Goal: Find specific page/section: Find specific page/section

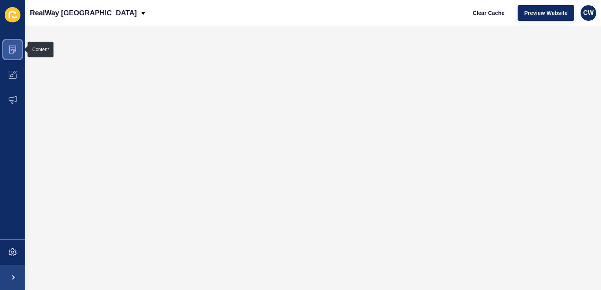
click at [15, 47] on icon at bounding box center [13, 50] width 8 height 8
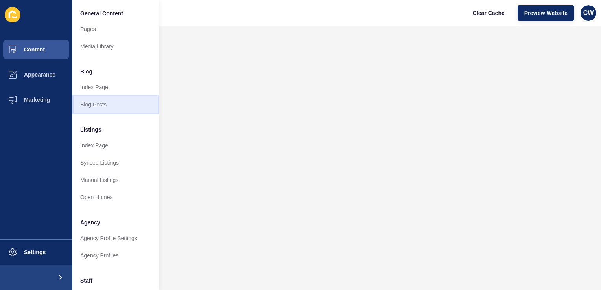
click at [111, 108] on link "Blog Posts" at bounding box center [115, 104] width 87 height 17
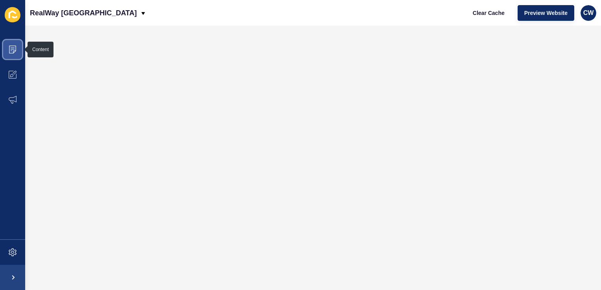
click at [16, 46] on icon at bounding box center [13, 50] width 8 height 8
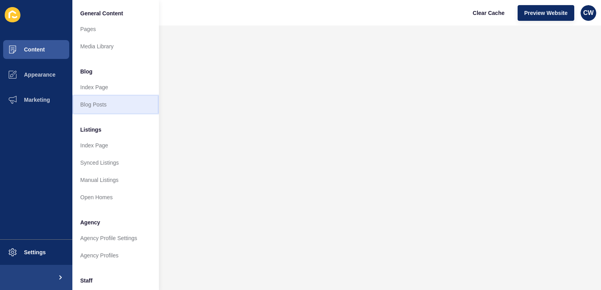
click at [146, 106] on link "Blog Posts" at bounding box center [115, 104] width 87 height 17
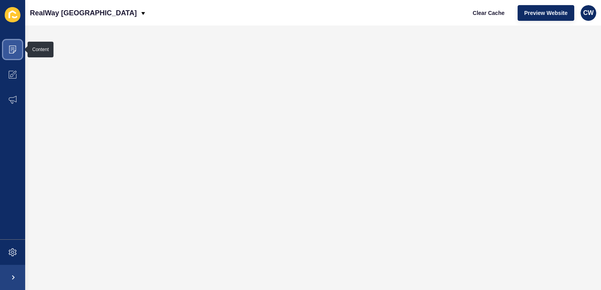
click at [13, 47] on icon at bounding box center [13, 50] width 8 height 8
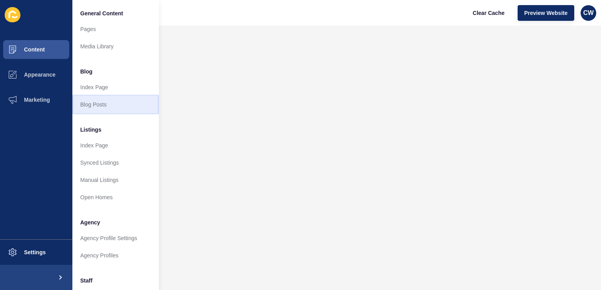
click at [93, 105] on link "Blog Posts" at bounding box center [115, 104] width 87 height 17
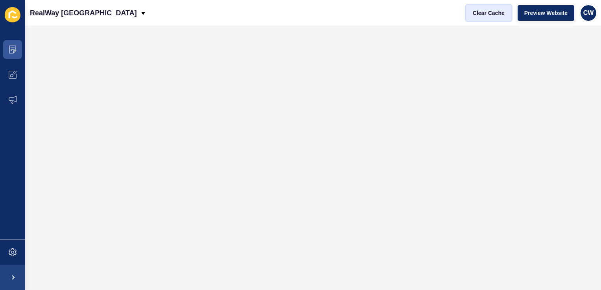
click at [484, 13] on span "Clear Cache" at bounding box center [489, 13] width 32 height 8
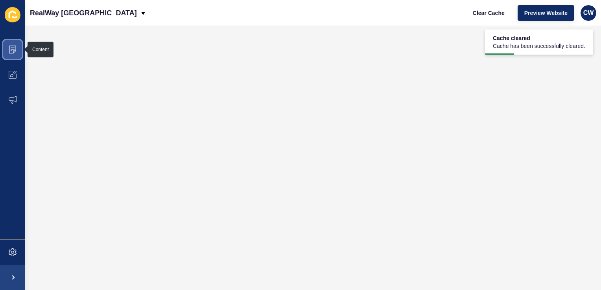
click at [12, 48] on icon at bounding box center [13, 48] width 4 height 0
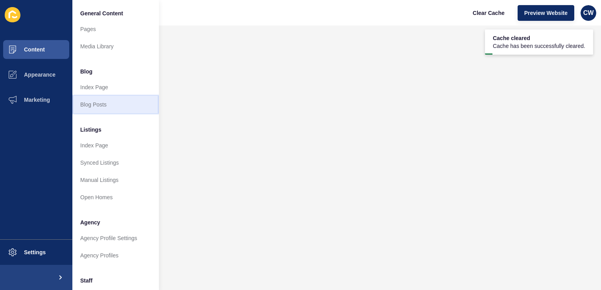
click at [118, 107] on link "Blog Posts" at bounding box center [115, 104] width 87 height 17
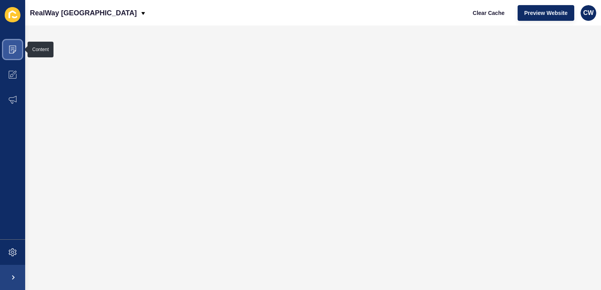
click at [13, 51] on icon at bounding box center [12, 50] width 7 height 8
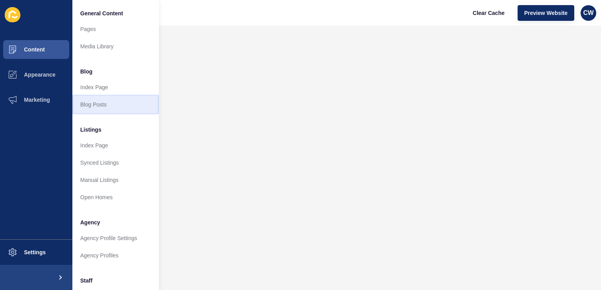
click at [115, 105] on link "Blog Posts" at bounding box center [115, 104] width 87 height 17
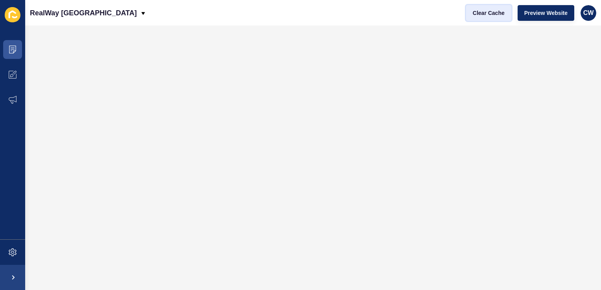
click at [493, 8] on button "Clear Cache" at bounding box center [488, 13] width 45 height 16
click at [477, 15] on span "Clear Cache" at bounding box center [489, 13] width 32 height 8
click at [15, 46] on icon at bounding box center [12, 50] width 7 height 8
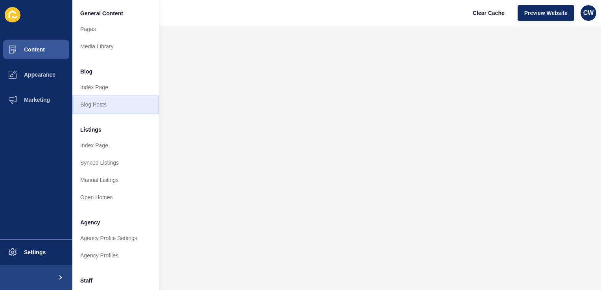
click at [133, 106] on link "Blog Posts" at bounding box center [115, 104] width 87 height 17
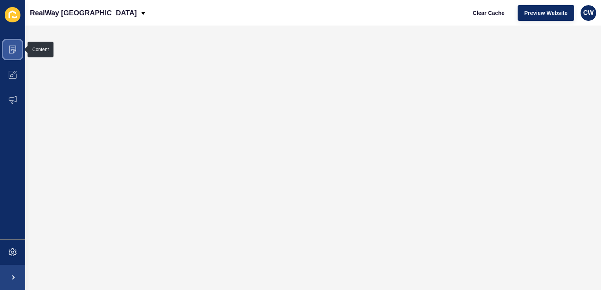
click at [18, 54] on span at bounding box center [12, 49] width 25 height 25
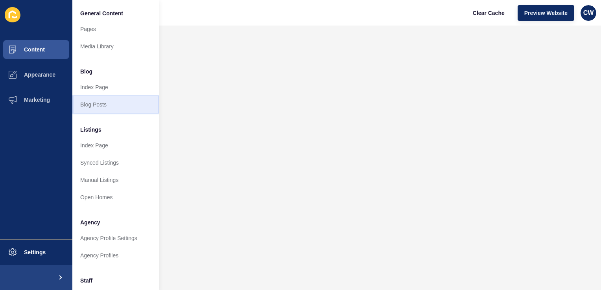
click at [111, 111] on link "Blog Posts" at bounding box center [115, 104] width 87 height 17
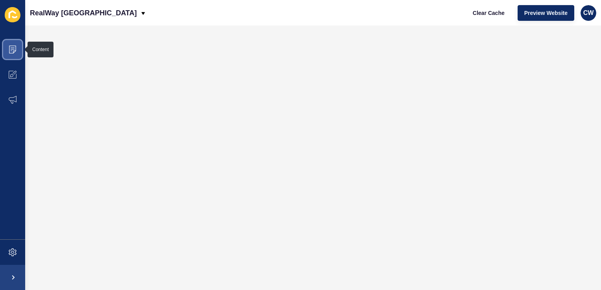
click at [16, 53] on icon at bounding box center [13, 50] width 8 height 8
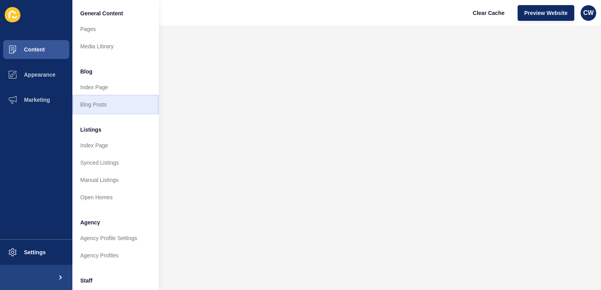
click at [95, 102] on link "Blog Posts" at bounding box center [115, 104] width 87 height 17
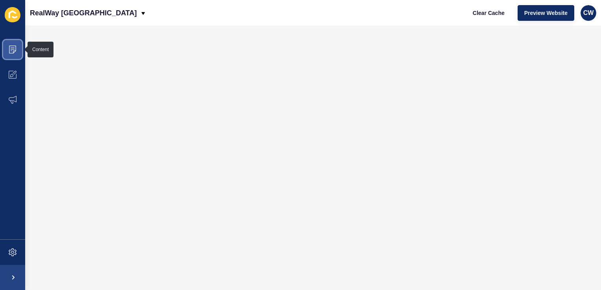
click at [11, 48] on icon at bounding box center [13, 48] width 4 height 0
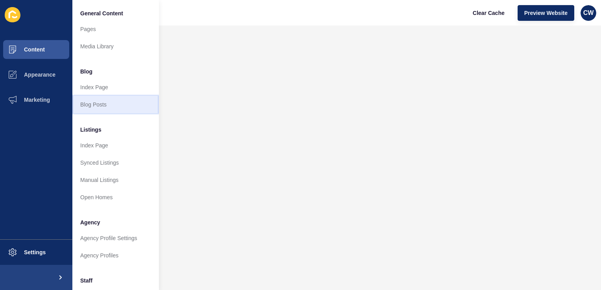
click at [126, 111] on link "Blog Posts" at bounding box center [115, 104] width 87 height 17
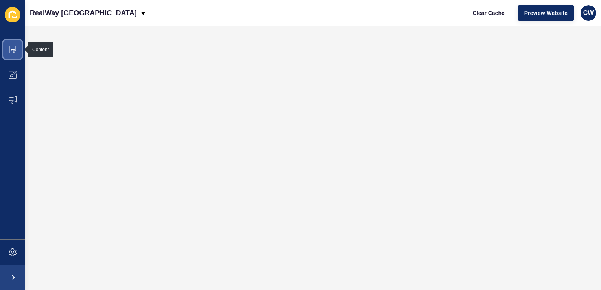
click at [17, 50] on span at bounding box center [12, 49] width 25 height 25
click at [16, 47] on icon at bounding box center [13, 50] width 8 height 8
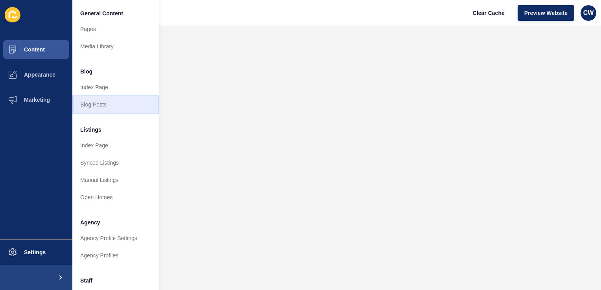
click at [115, 112] on link "Blog Posts" at bounding box center [115, 104] width 87 height 17
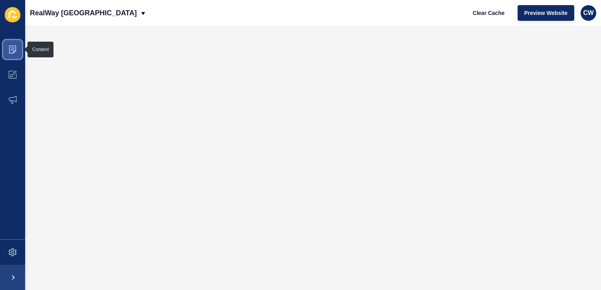
click at [14, 48] on icon at bounding box center [13, 48] width 4 height 0
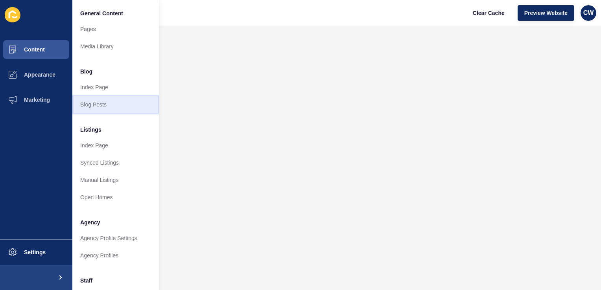
click at [93, 104] on link "Blog Posts" at bounding box center [115, 104] width 87 height 17
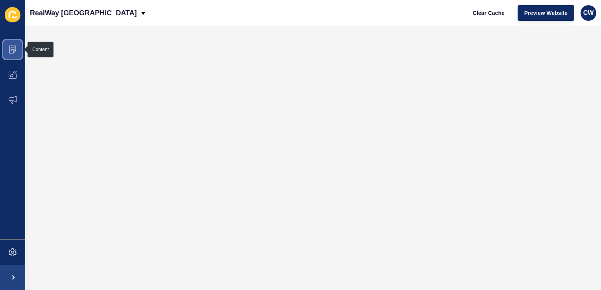
click at [12, 48] on icon at bounding box center [13, 50] width 8 height 8
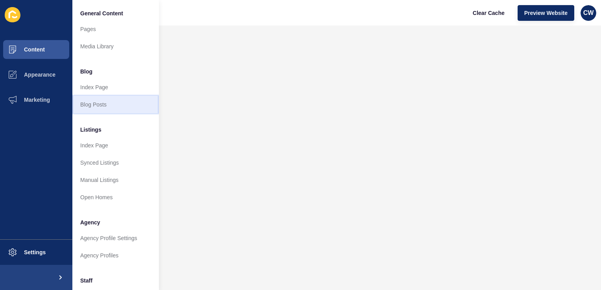
click at [96, 102] on link "Blog Posts" at bounding box center [115, 104] width 87 height 17
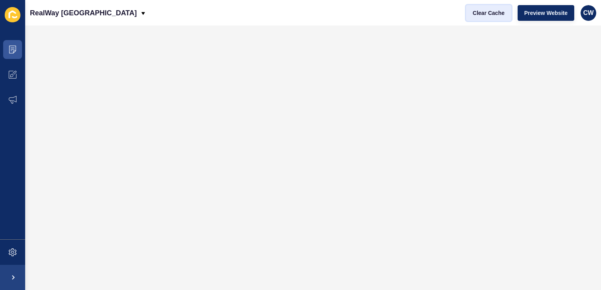
click at [490, 15] on span "Clear Cache" at bounding box center [489, 13] width 32 height 8
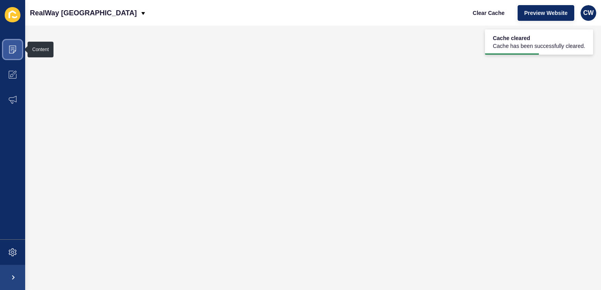
click at [17, 48] on span at bounding box center [12, 49] width 25 height 25
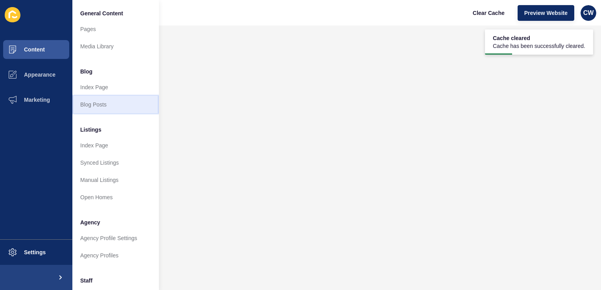
click at [112, 108] on link "Blog Posts" at bounding box center [115, 104] width 87 height 17
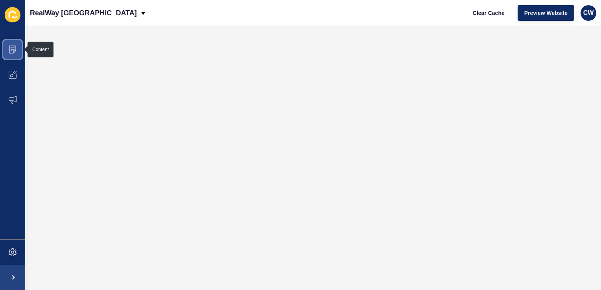
click at [10, 44] on span at bounding box center [12, 49] width 25 height 25
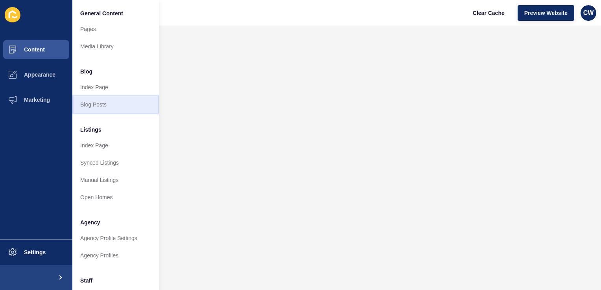
click at [98, 104] on link "Blog Posts" at bounding box center [115, 104] width 87 height 17
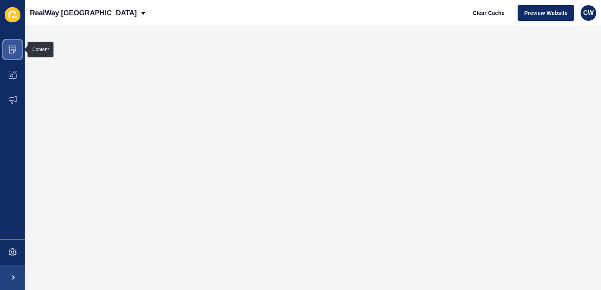
click at [15, 53] on icon at bounding box center [13, 50] width 8 height 8
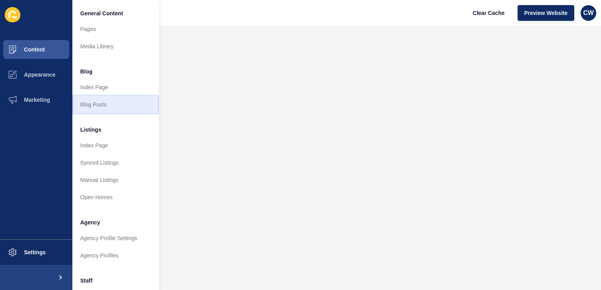
click at [105, 104] on link "Blog Posts" at bounding box center [115, 104] width 87 height 17
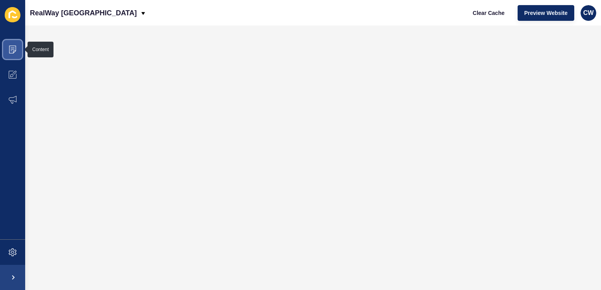
click at [13, 47] on icon at bounding box center [13, 50] width 8 height 8
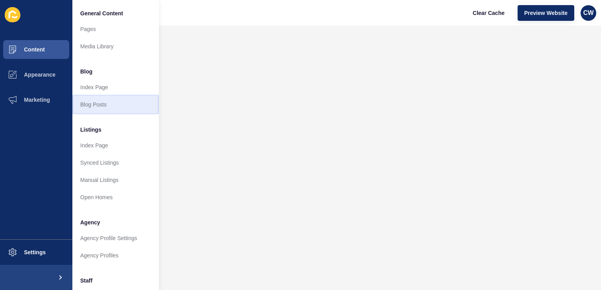
click at [117, 109] on link "Blog Posts" at bounding box center [115, 104] width 87 height 17
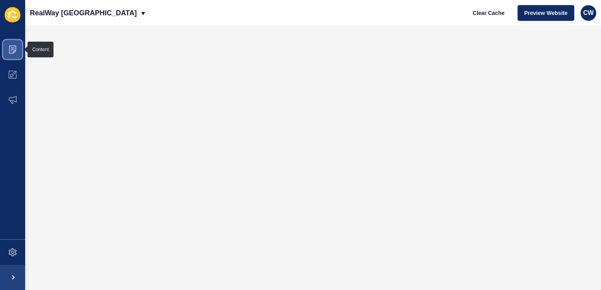
click at [15, 51] on icon at bounding box center [13, 50] width 8 height 8
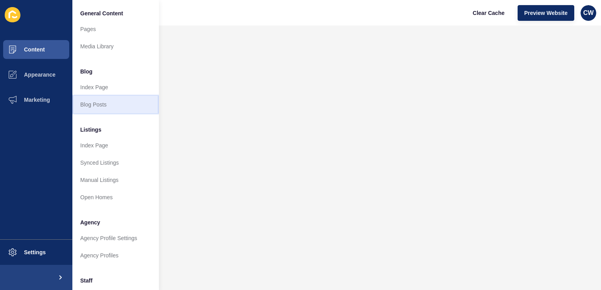
click at [111, 106] on link "Blog Posts" at bounding box center [115, 104] width 87 height 17
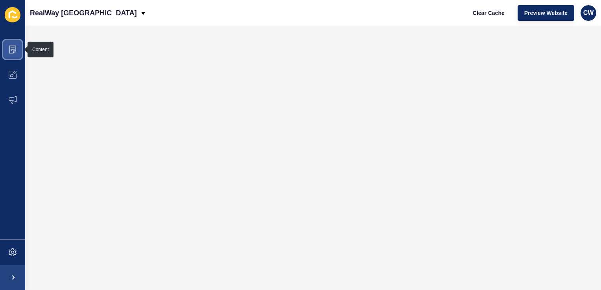
click at [11, 52] on icon at bounding box center [13, 50] width 8 height 8
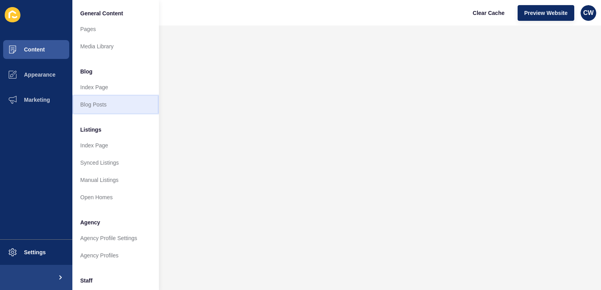
click at [110, 109] on link "Blog Posts" at bounding box center [115, 104] width 87 height 17
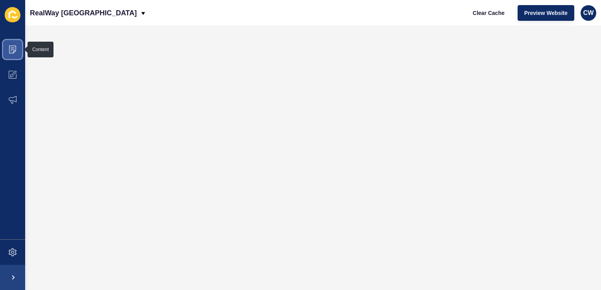
click at [14, 42] on span at bounding box center [12, 49] width 25 height 25
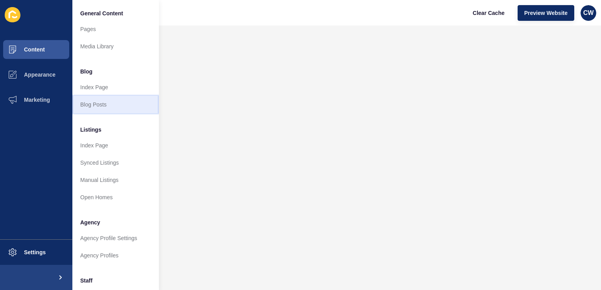
click at [135, 105] on link "Blog Posts" at bounding box center [115, 104] width 87 height 17
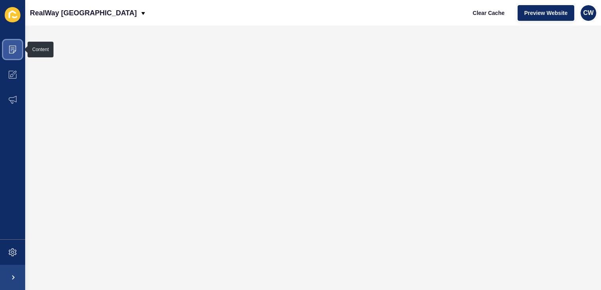
click at [11, 46] on icon at bounding box center [13, 50] width 8 height 8
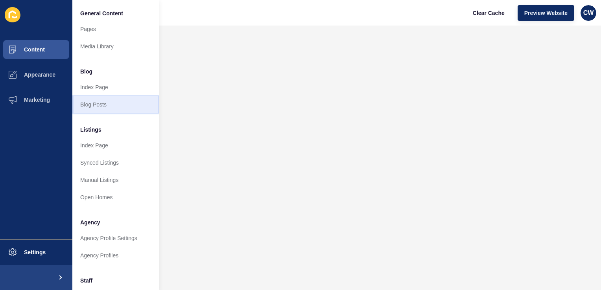
click at [94, 108] on link "Blog Posts" at bounding box center [115, 104] width 87 height 17
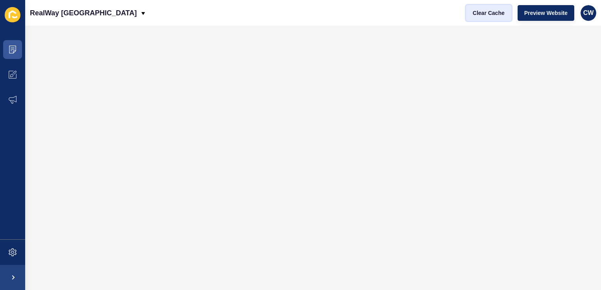
click at [490, 15] on span "Clear Cache" at bounding box center [489, 13] width 32 height 8
click at [17, 46] on span at bounding box center [12, 49] width 25 height 25
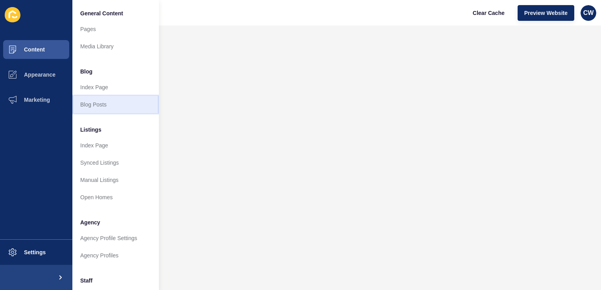
click at [102, 106] on link "Blog Posts" at bounding box center [115, 104] width 87 height 17
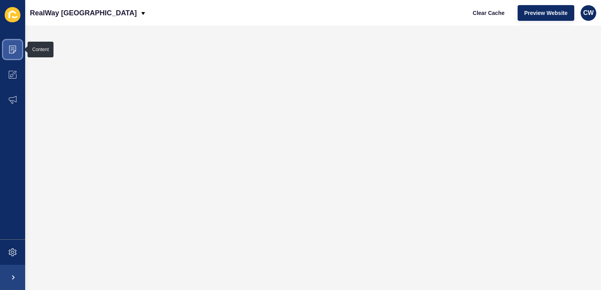
click at [17, 48] on span at bounding box center [12, 49] width 25 height 25
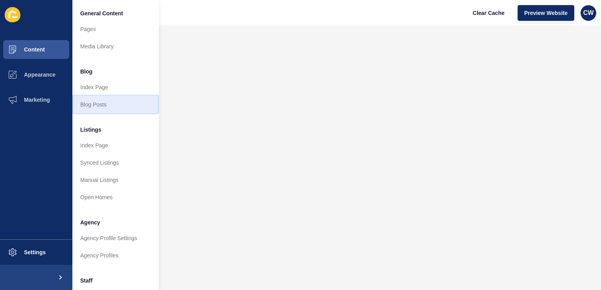
click at [114, 106] on link "Blog Posts" at bounding box center [115, 104] width 87 height 17
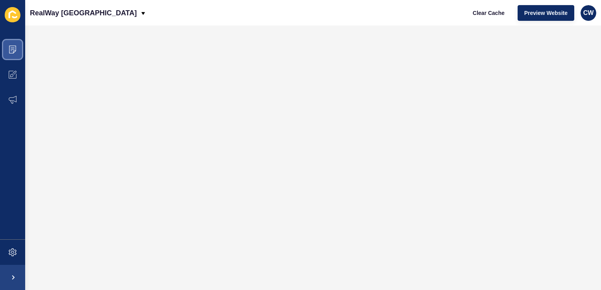
click at [13, 50] on icon at bounding box center [13, 50] width 8 height 8
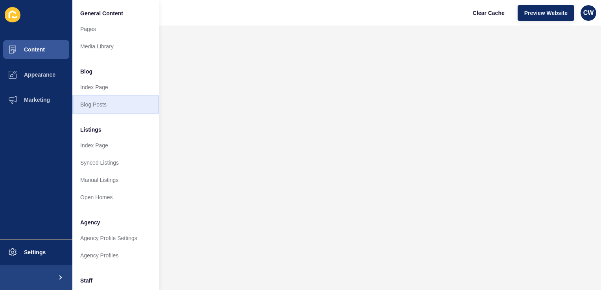
click at [102, 103] on link "Blog Posts" at bounding box center [115, 104] width 87 height 17
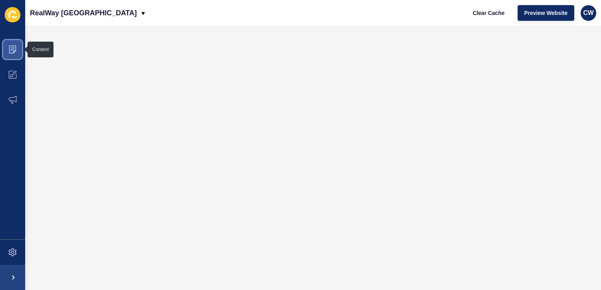
click at [16, 48] on icon at bounding box center [13, 50] width 8 height 8
click at [20, 48] on span at bounding box center [12, 49] width 25 height 25
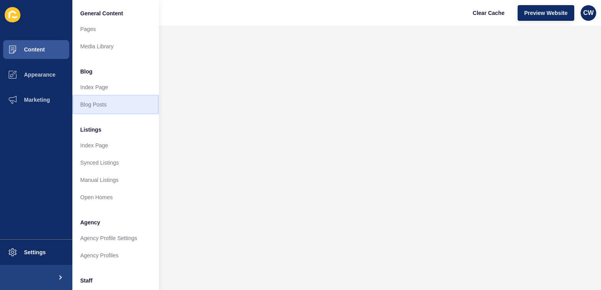
click at [120, 108] on link "Blog Posts" at bounding box center [115, 104] width 87 height 17
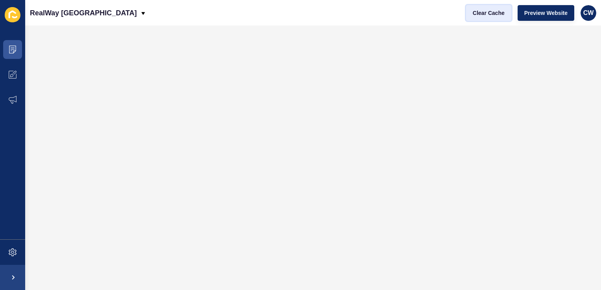
click at [487, 6] on button "Clear Cache" at bounding box center [488, 13] width 45 height 16
click at [490, 13] on span "Clear Cache" at bounding box center [489, 13] width 32 height 8
